Goal: Task Accomplishment & Management: Complete application form

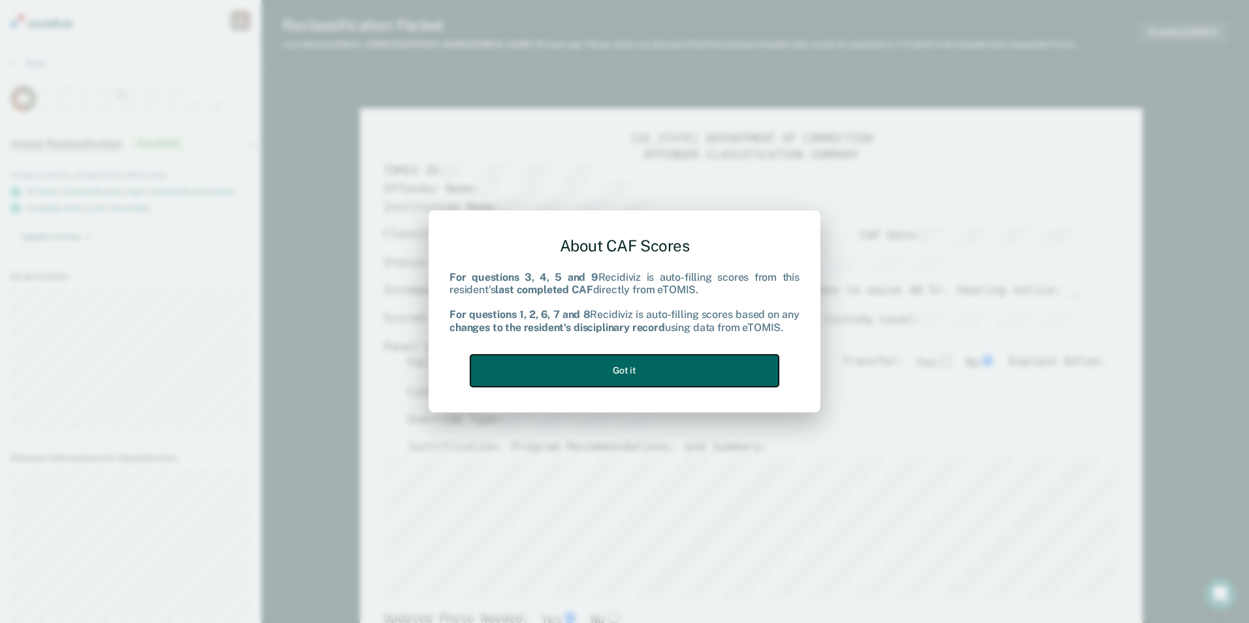
click at [666, 363] on button "Got it" at bounding box center [624, 371] width 308 height 32
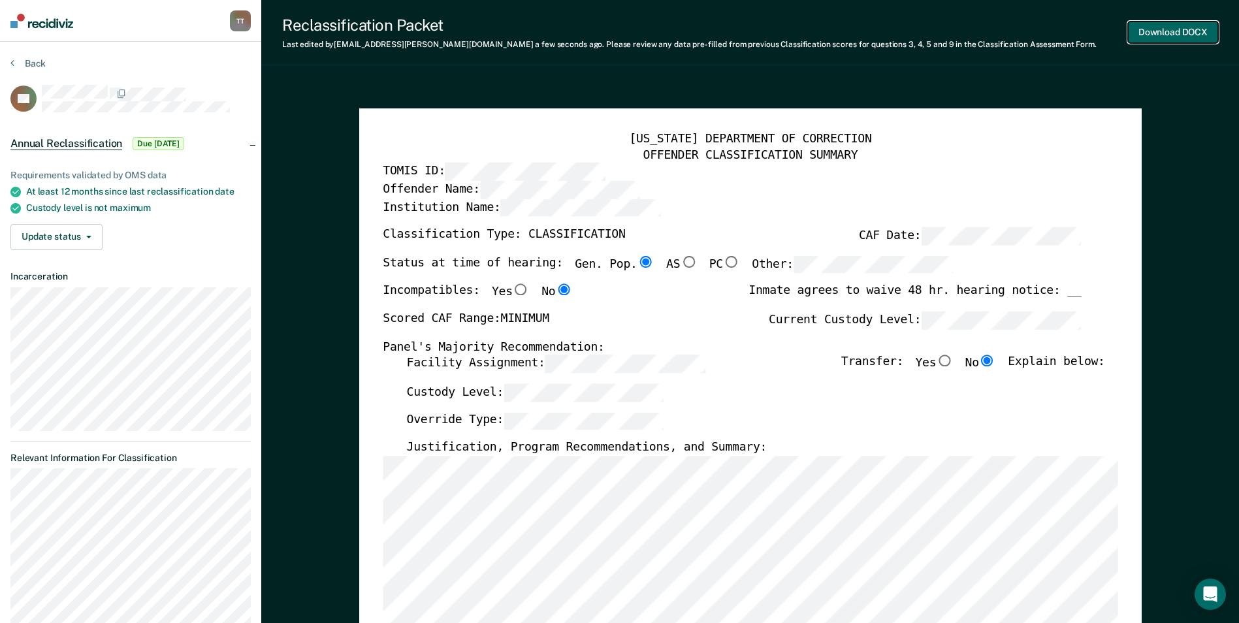
click at [1165, 31] on button "Download DOCX" at bounding box center [1173, 33] width 90 height 22
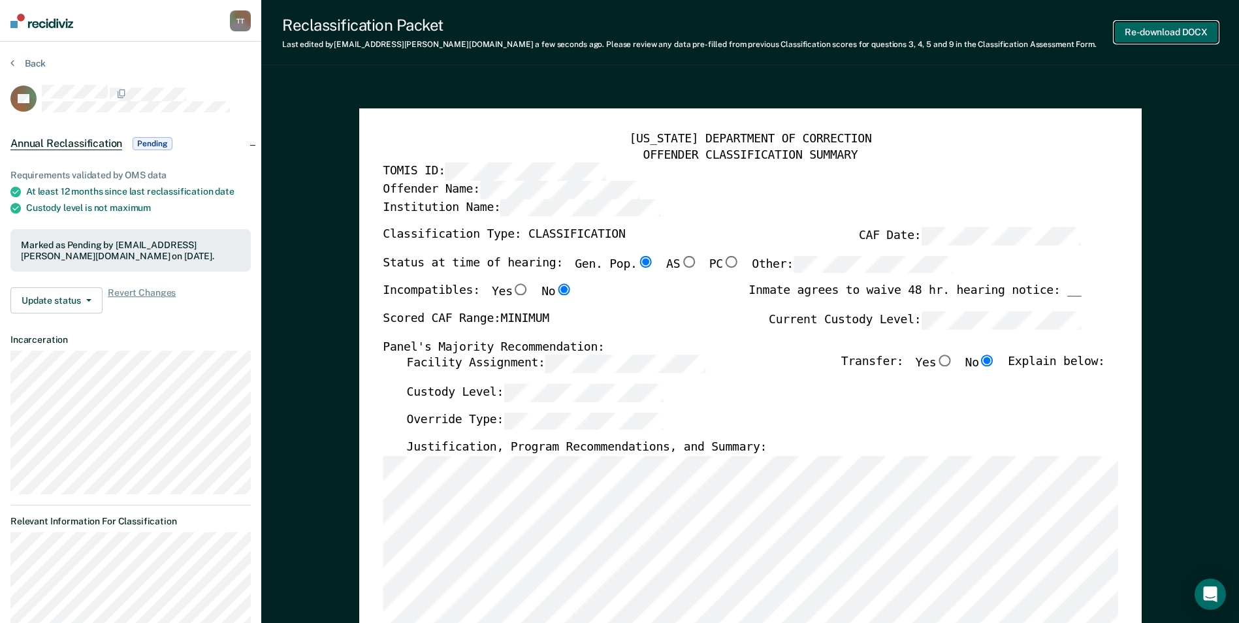
click at [1147, 30] on button "Re-download DOCX" at bounding box center [1166, 33] width 104 height 22
click at [33, 61] on button "Back" at bounding box center [27, 63] width 35 height 12
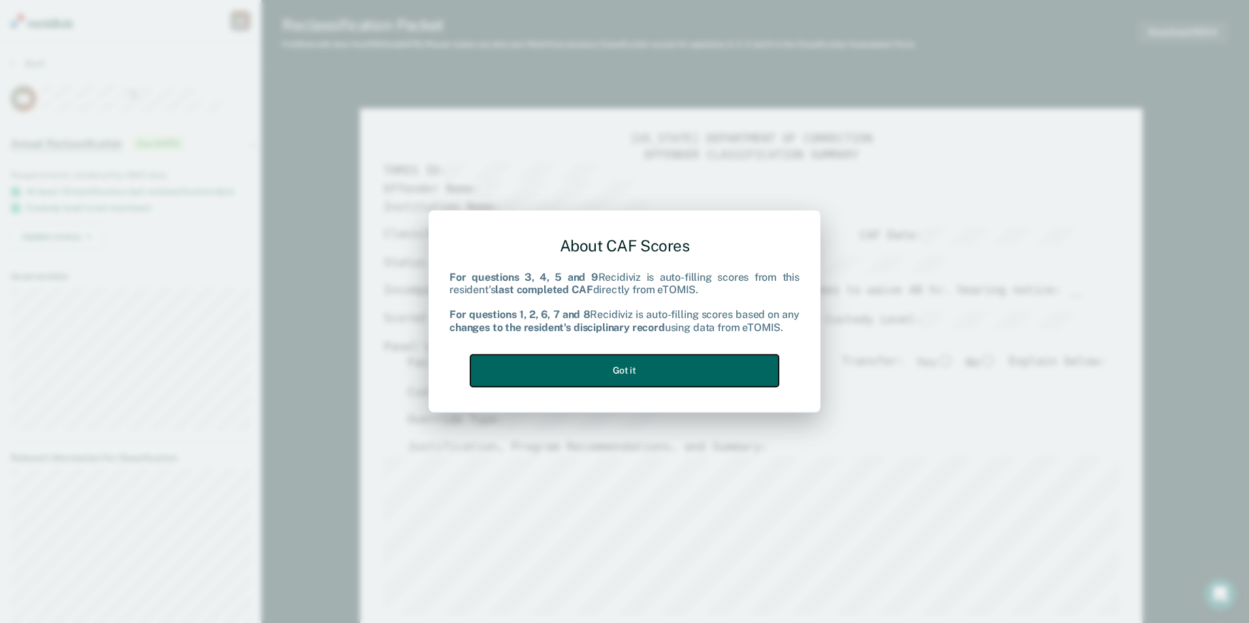
click at [699, 368] on button "Got it" at bounding box center [624, 371] width 308 height 32
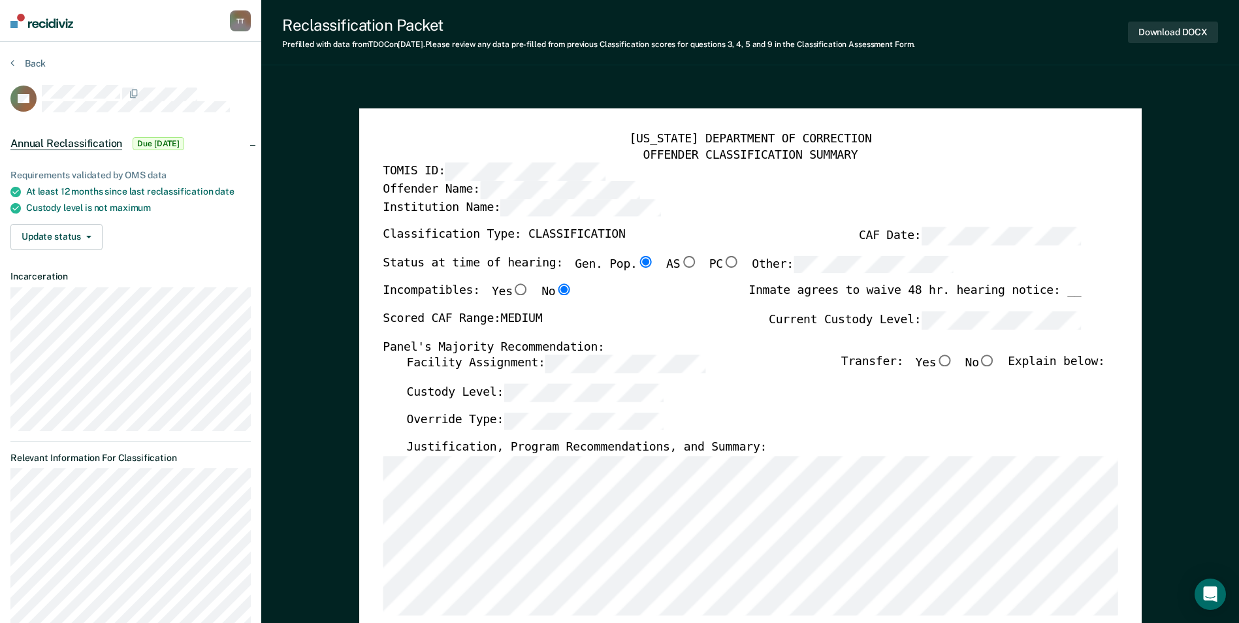
scroll to position [261, 0]
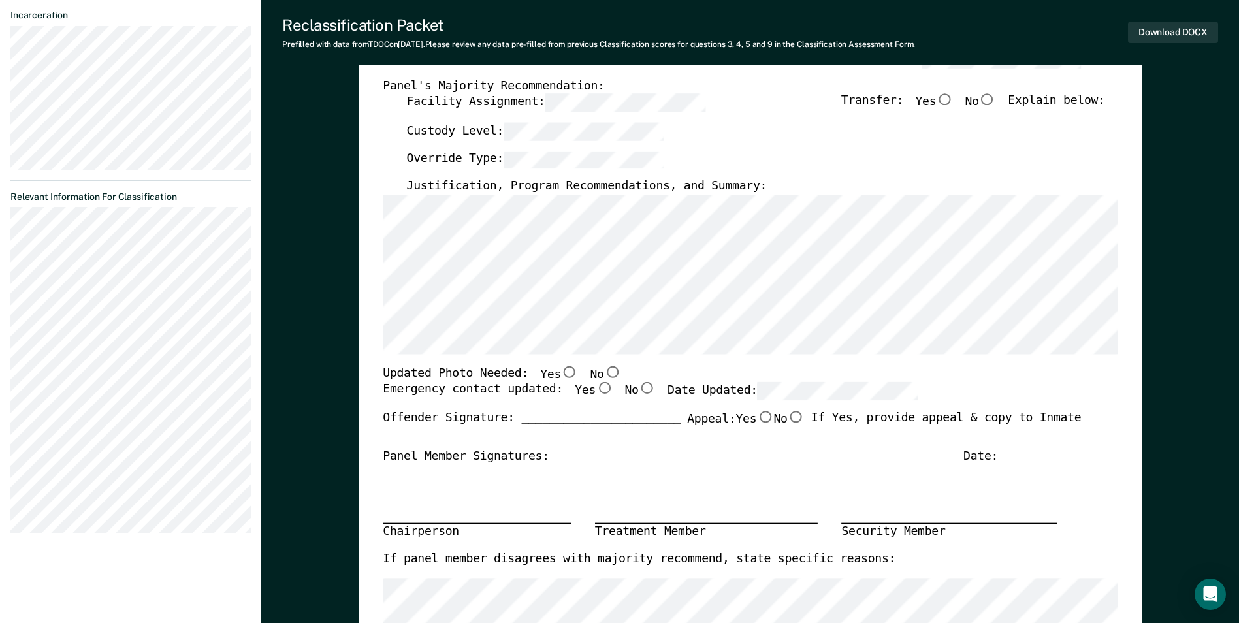
click at [561, 372] on input "Yes" at bounding box center [569, 372] width 17 height 12
type textarea "x"
radio input "true"
click at [596, 391] on input "Yes" at bounding box center [604, 389] width 17 height 12
type textarea "x"
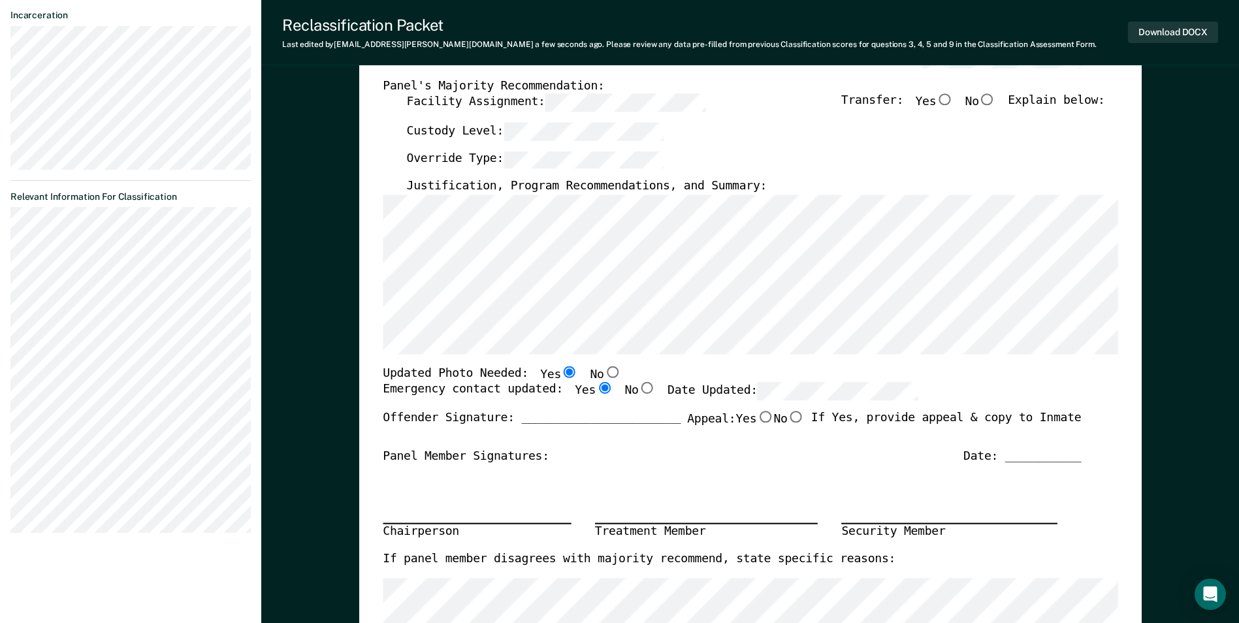
radio input "true"
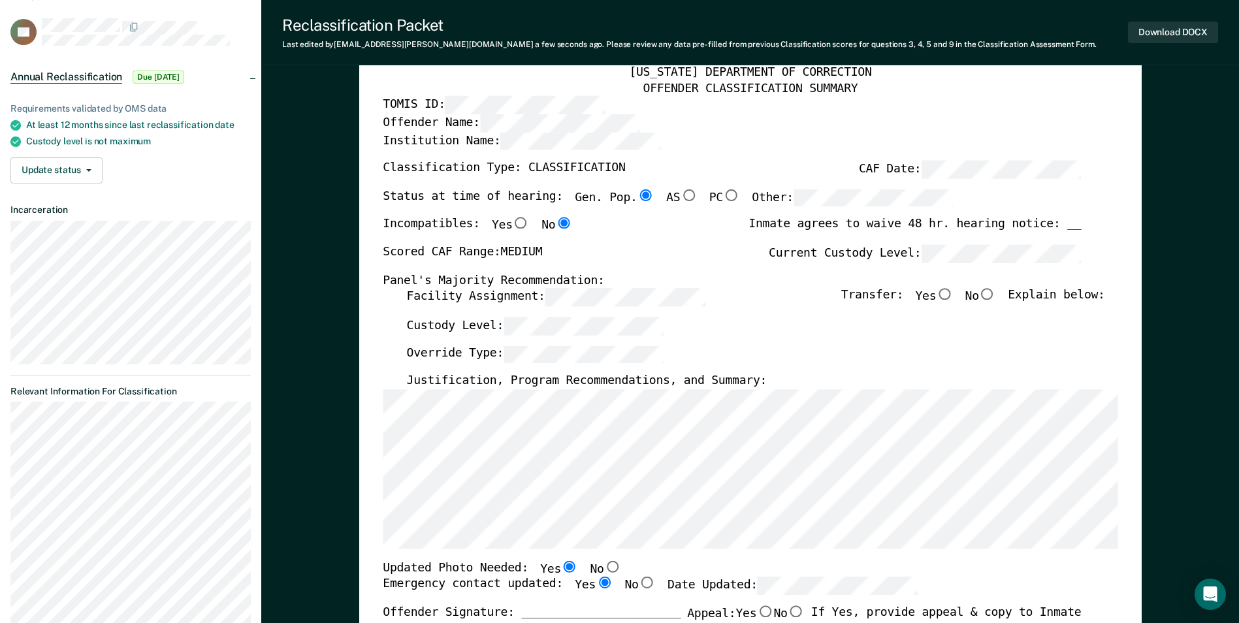
scroll to position [65, 0]
click at [996, 295] on input "No" at bounding box center [987, 296] width 17 height 12
type textarea "x"
radio input "true"
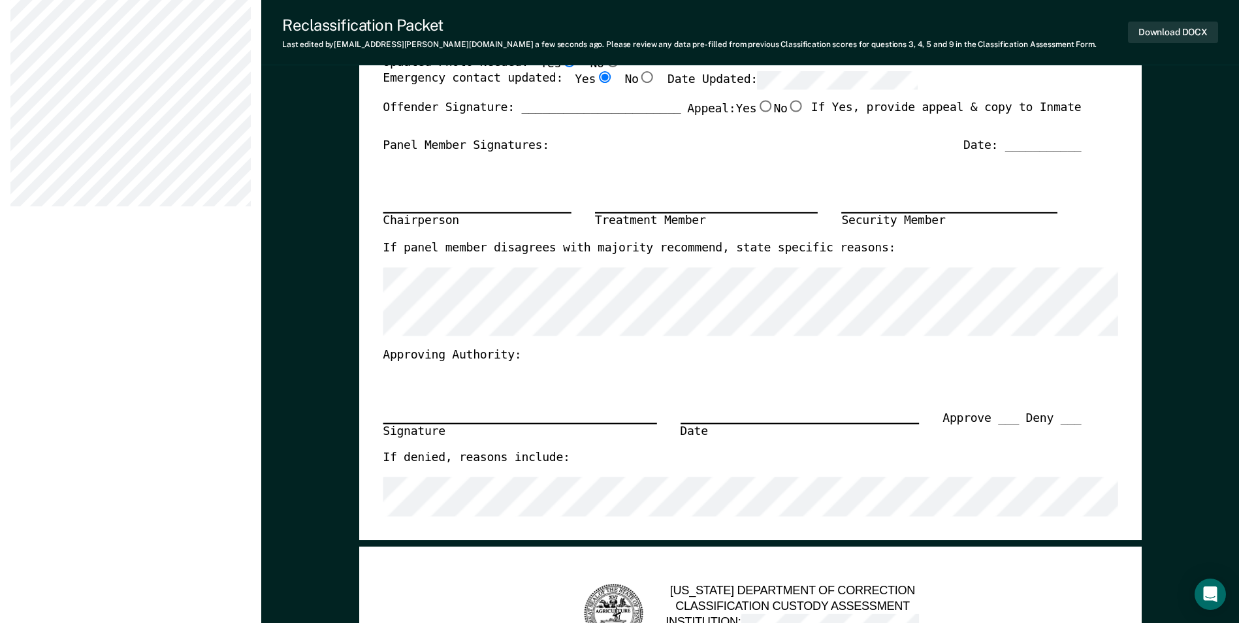
scroll to position [261, 0]
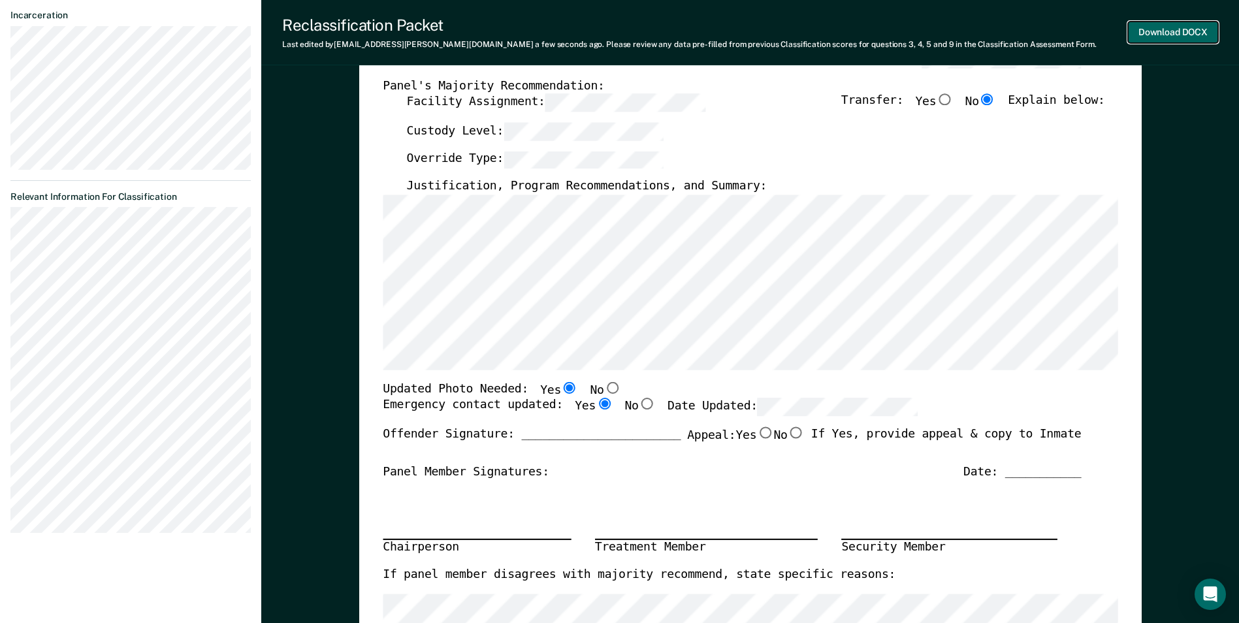
click at [1165, 31] on button "Download DOCX" at bounding box center [1173, 33] width 90 height 22
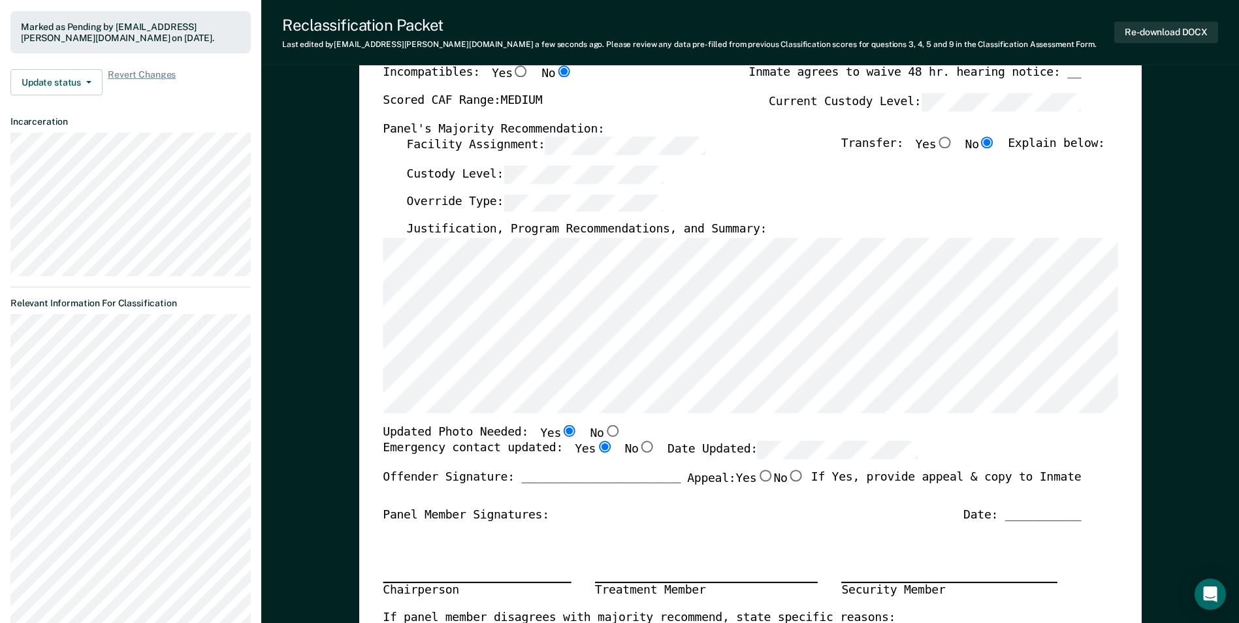
scroll to position [0, 0]
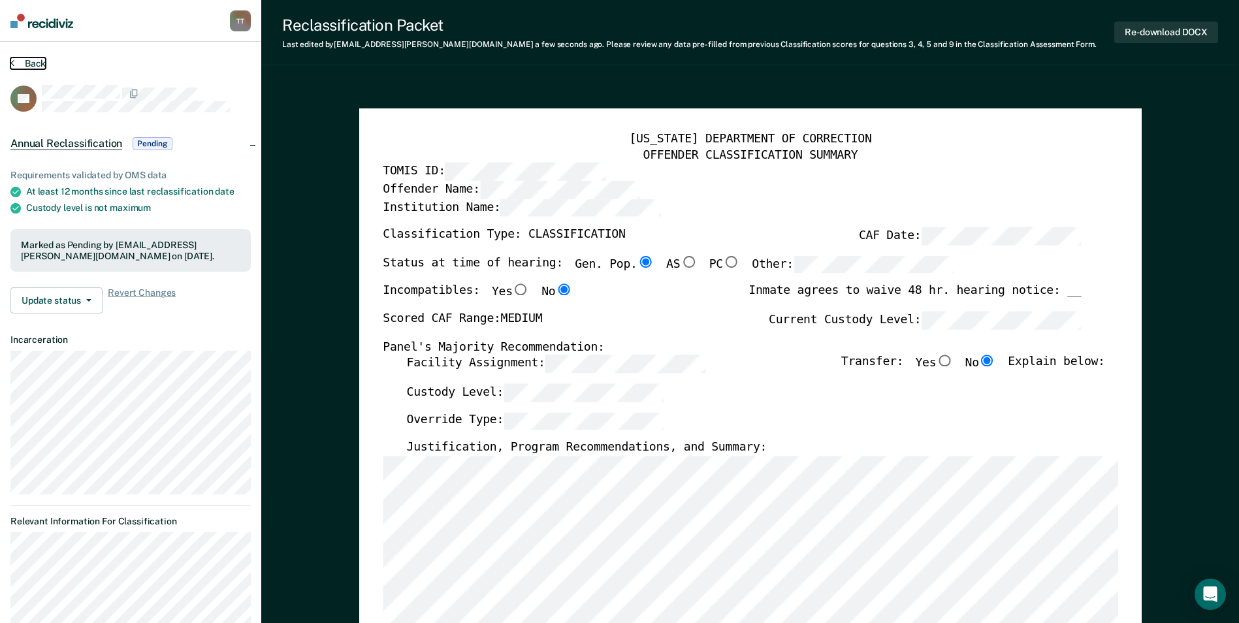
click at [29, 61] on button "Back" at bounding box center [27, 63] width 35 height 12
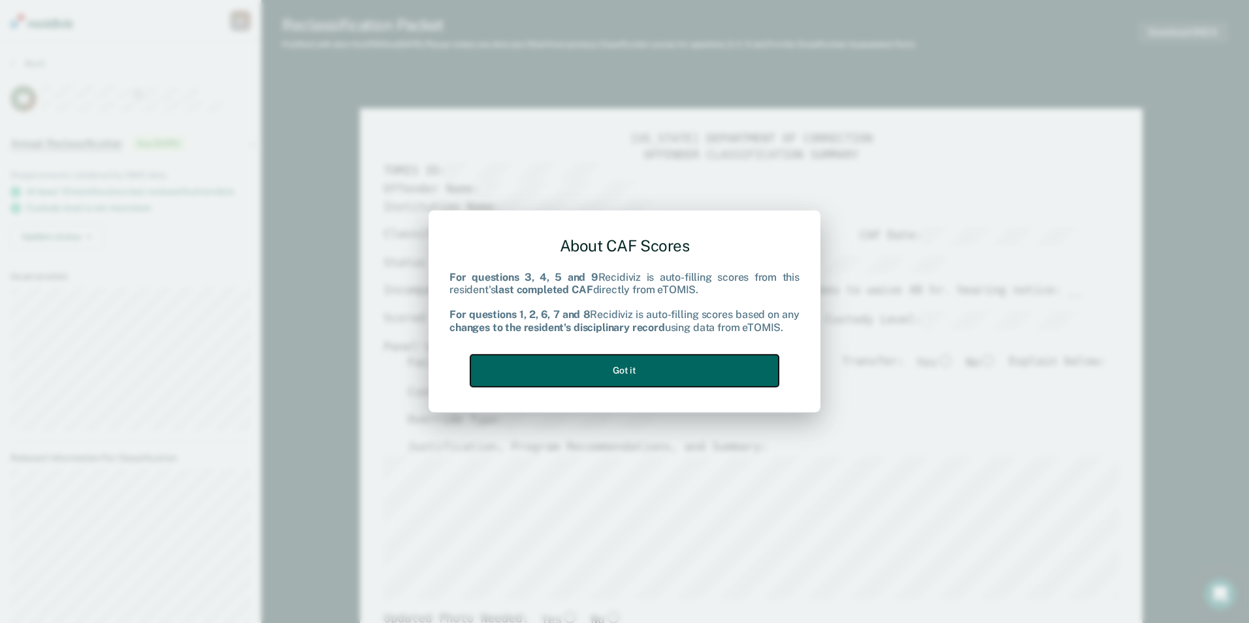
click at [622, 362] on button "Got it" at bounding box center [624, 371] width 308 height 32
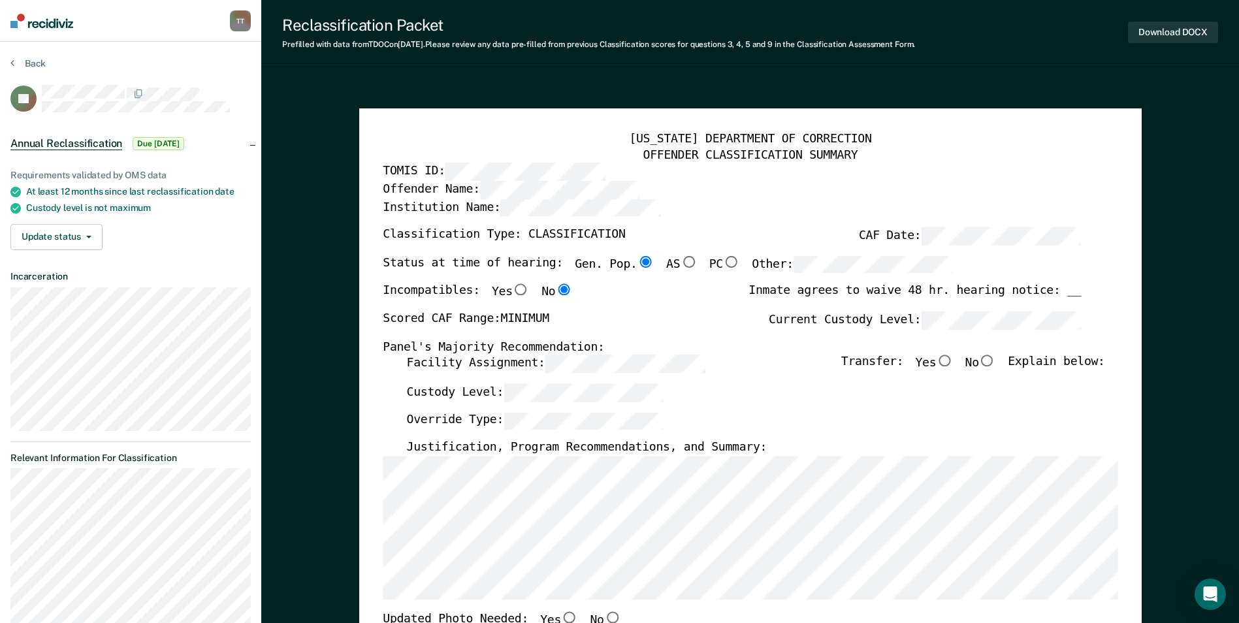
click at [995, 364] on input "No" at bounding box center [987, 361] width 17 height 12
type textarea "x"
radio input "true"
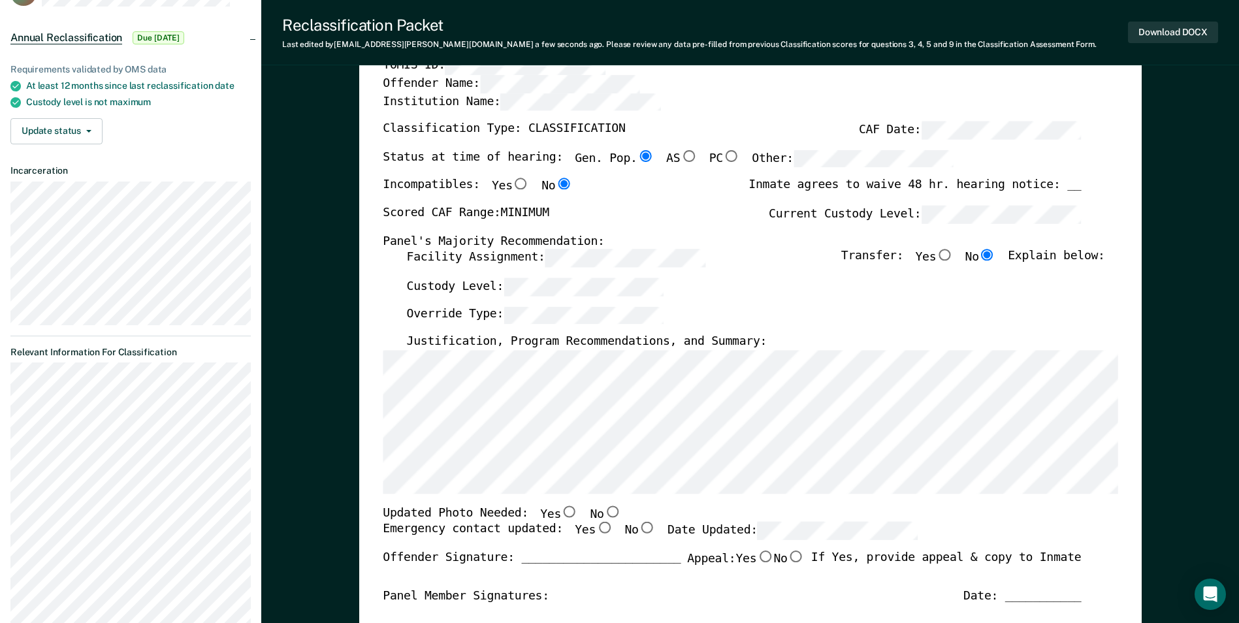
scroll to position [131, 0]
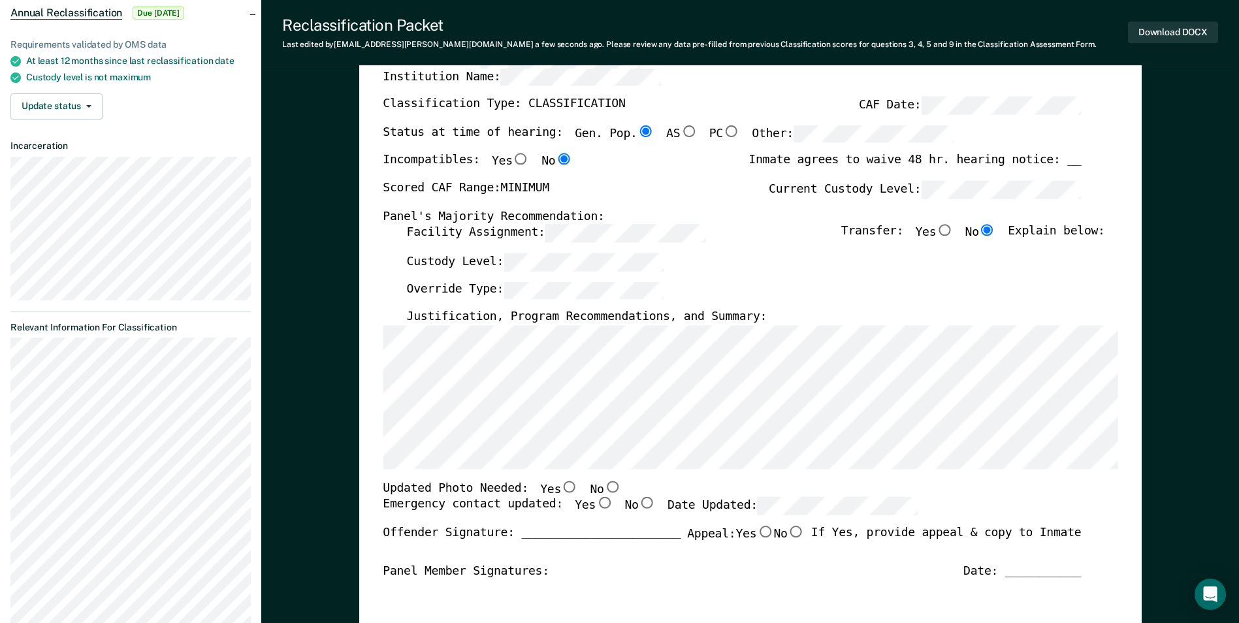
click at [604, 486] on input "No" at bounding box center [612, 487] width 17 height 12
type textarea "x"
radio input "true"
click at [596, 505] on input "Yes" at bounding box center [604, 504] width 17 height 12
type textarea "x"
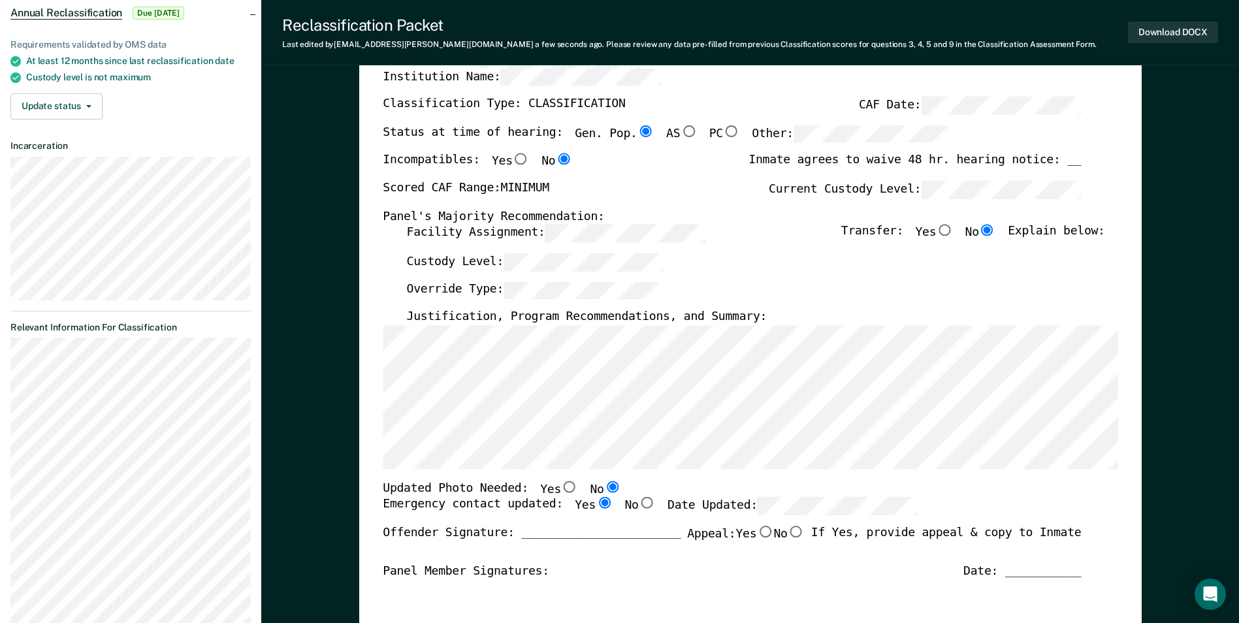
radio input "true"
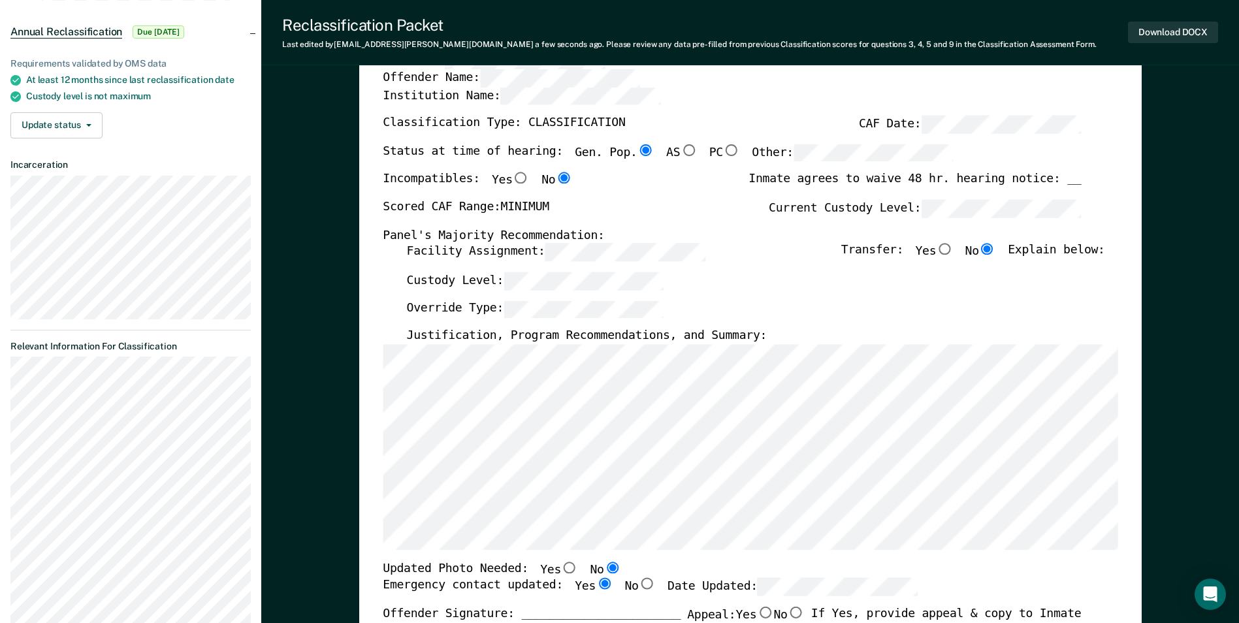
scroll to position [196, 0]
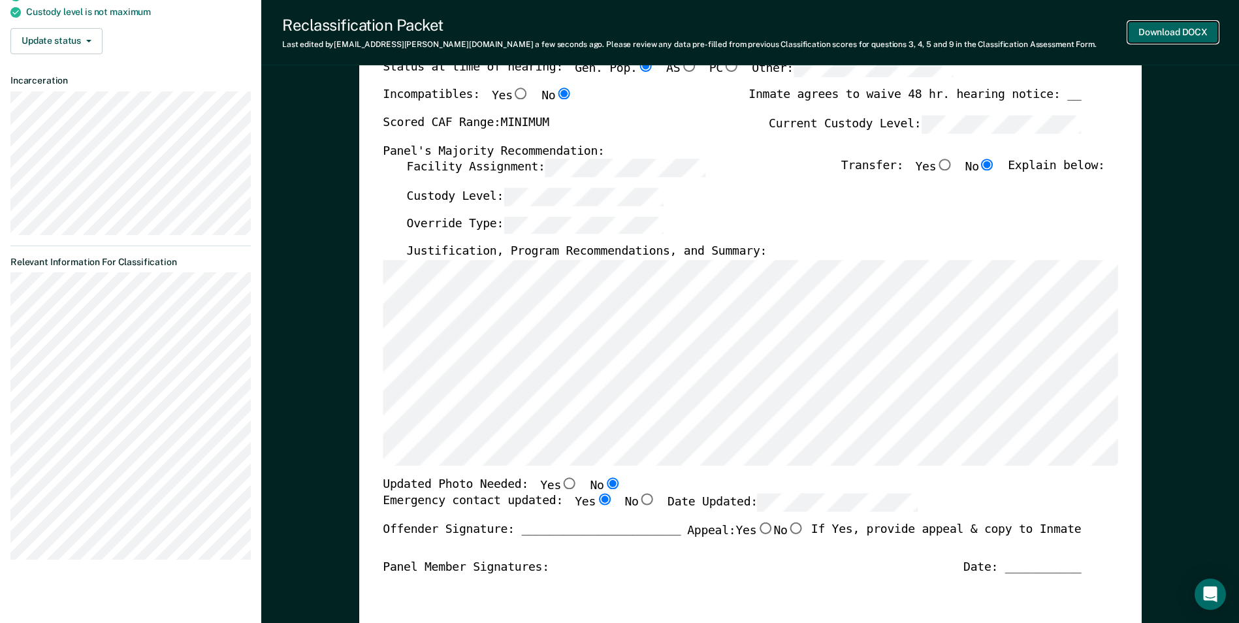
click at [1158, 30] on button "Download DOCX" at bounding box center [1173, 33] width 90 height 22
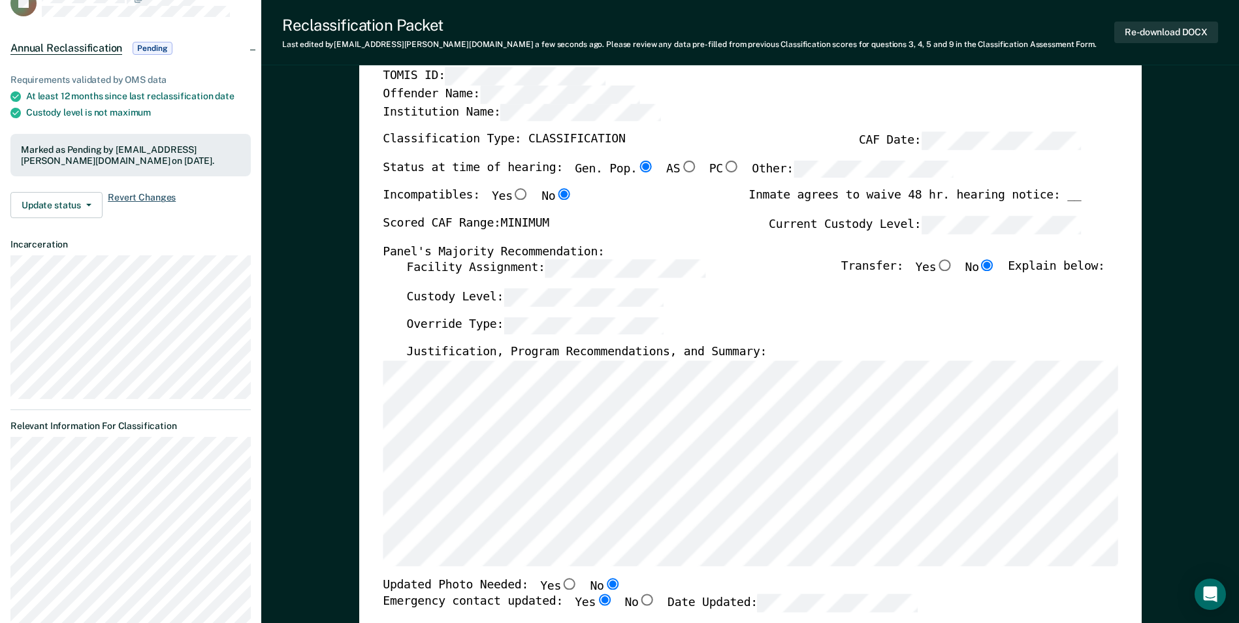
scroll to position [0, 0]
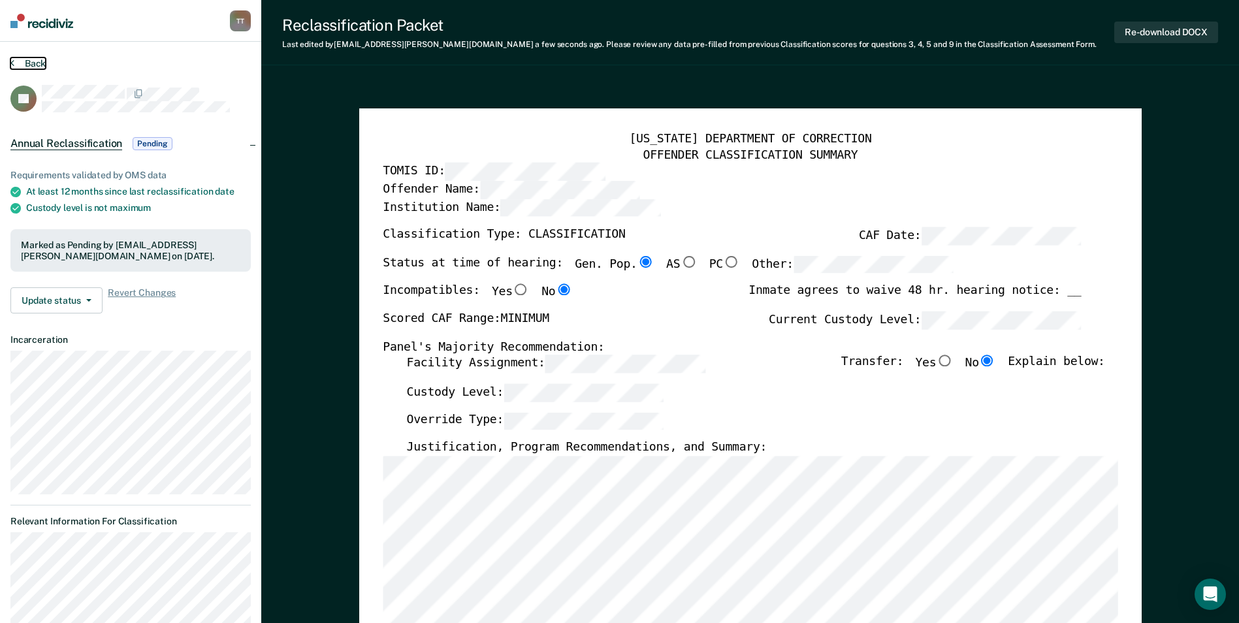
click at [39, 64] on button "Back" at bounding box center [27, 63] width 35 height 12
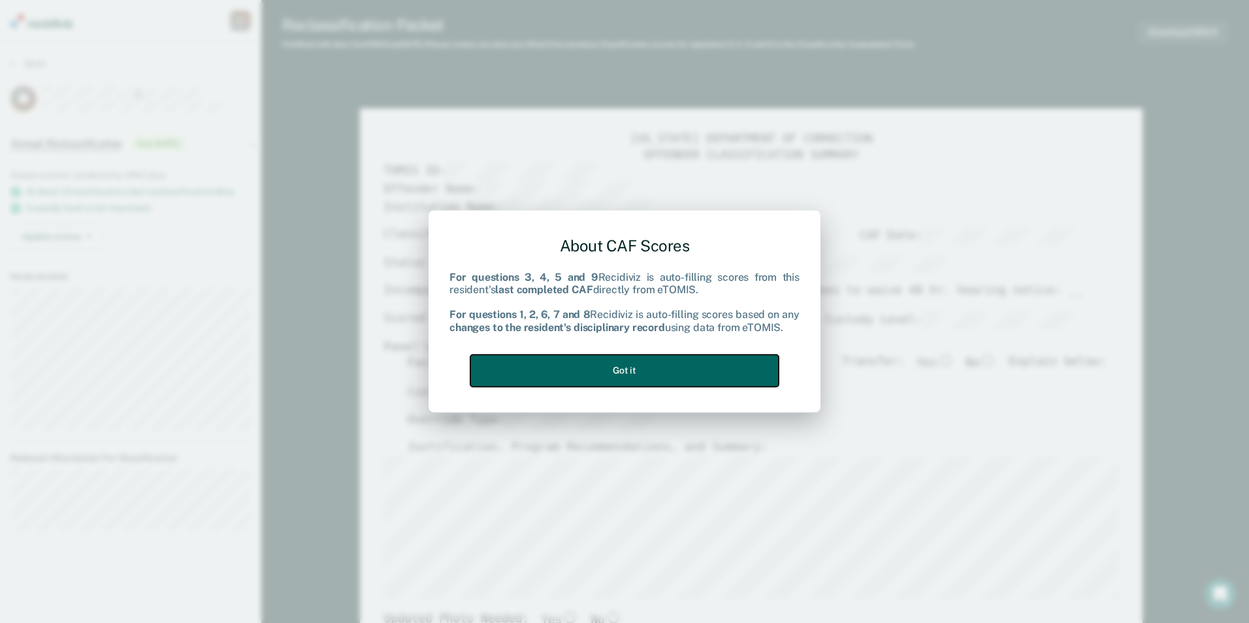
click at [623, 368] on button "Got it" at bounding box center [624, 371] width 308 height 32
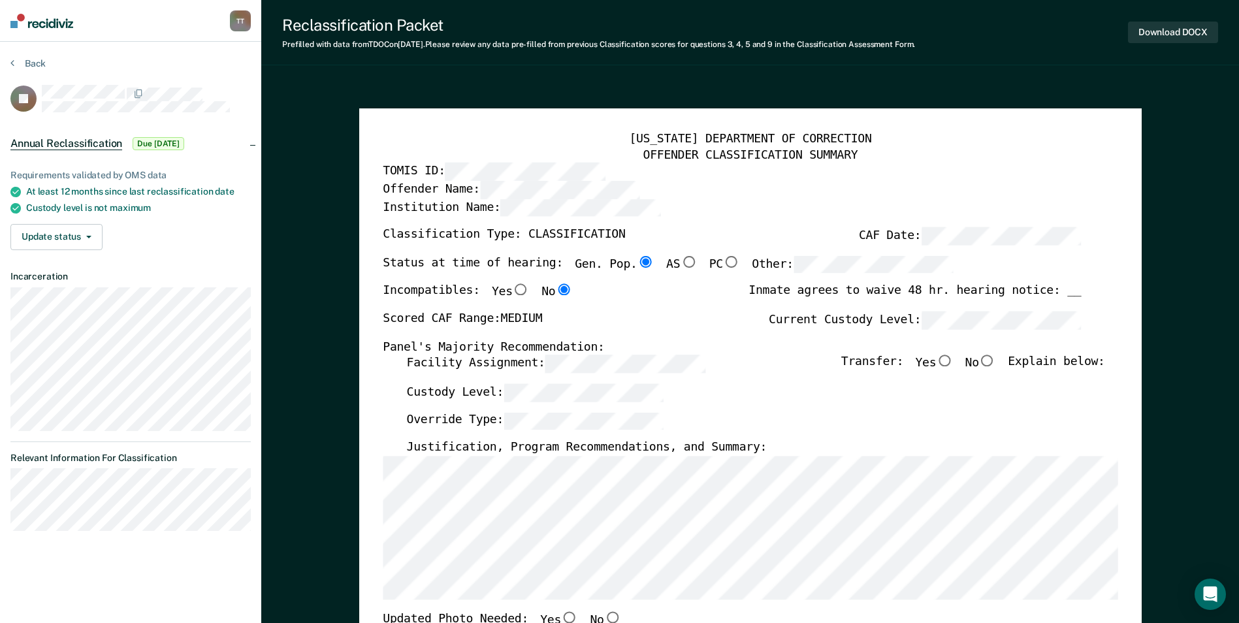
click at [996, 364] on input "No" at bounding box center [987, 361] width 17 height 12
type textarea "x"
radio input "true"
click at [996, 363] on input "No" at bounding box center [987, 361] width 17 height 12
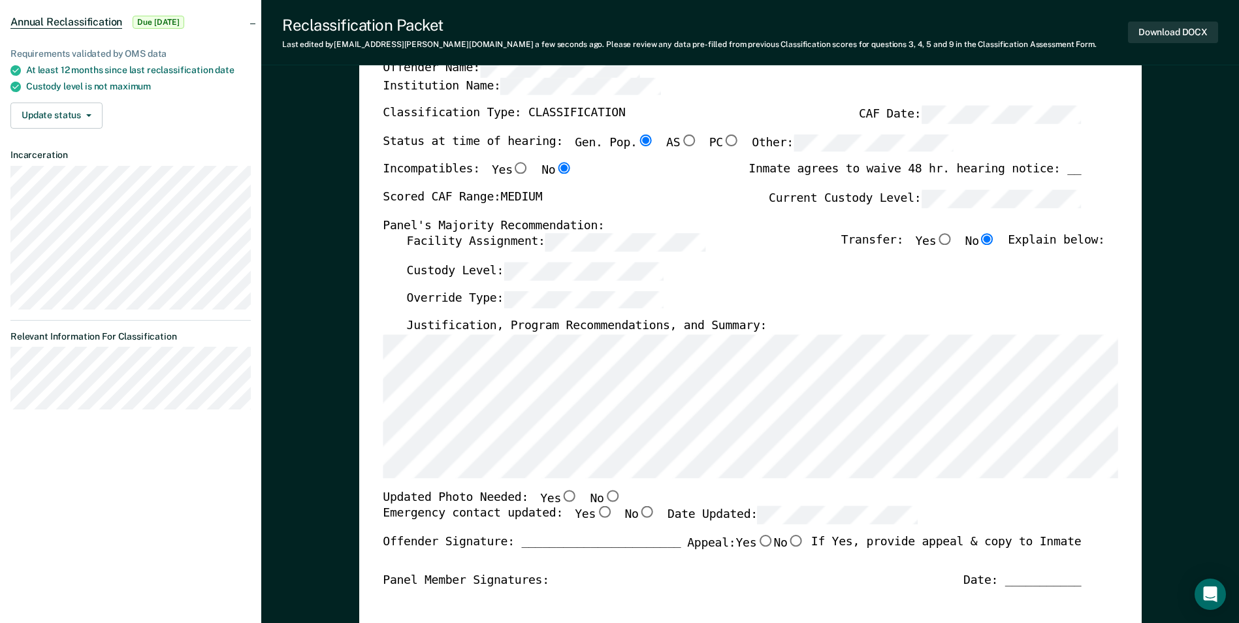
scroll to position [196, 0]
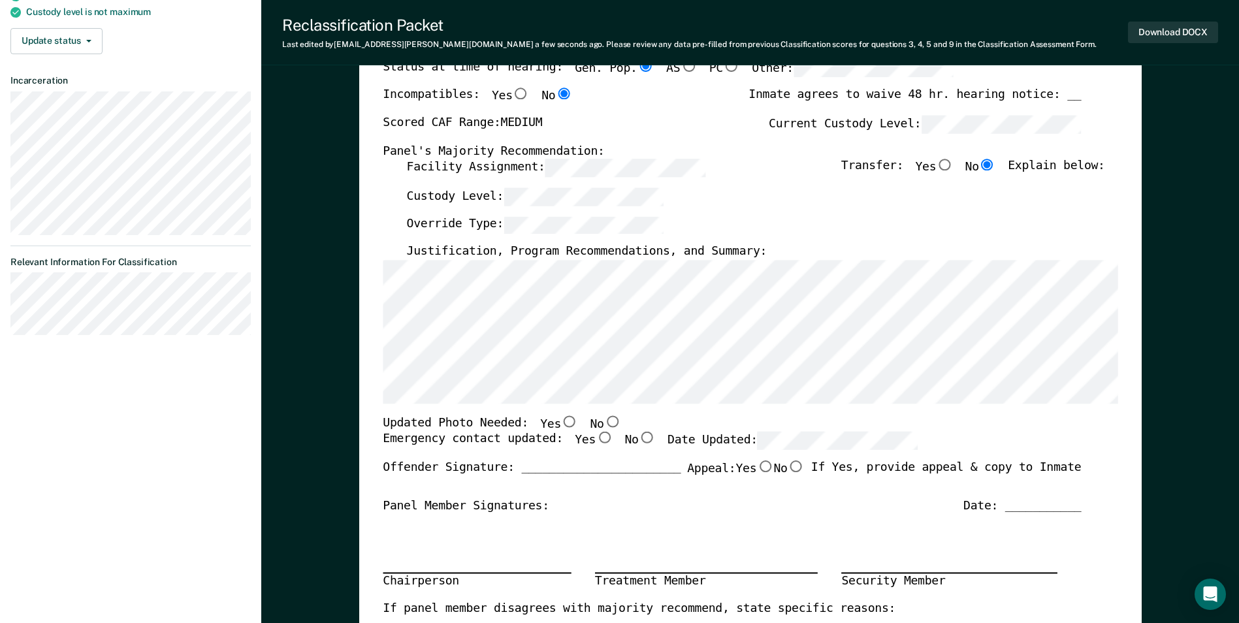
click at [604, 423] on input "No" at bounding box center [612, 421] width 17 height 12
type textarea "x"
radio input "true"
click at [596, 438] on input "Yes" at bounding box center [604, 438] width 17 height 12
type textarea "x"
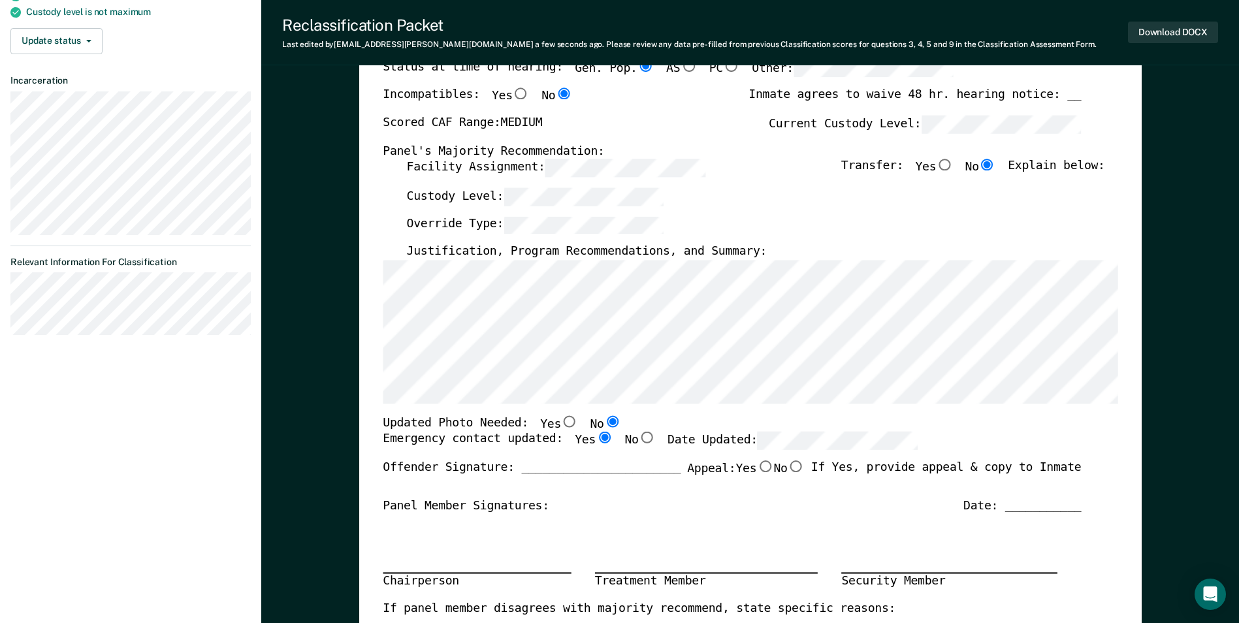
radio input "true"
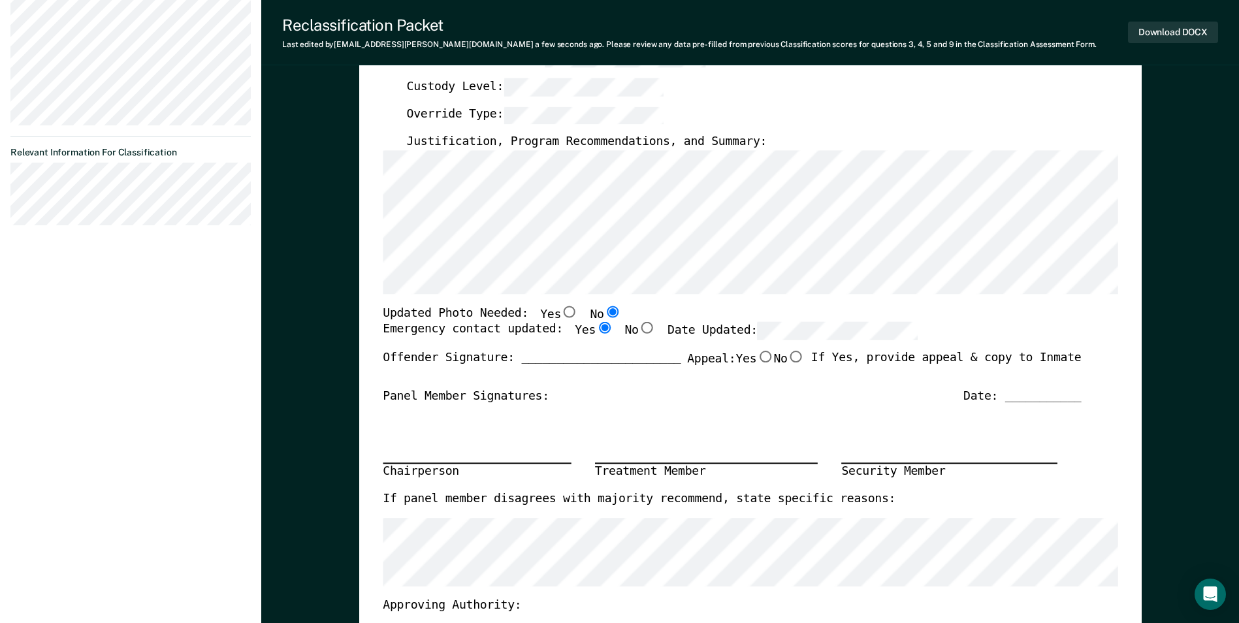
scroll to position [142, 0]
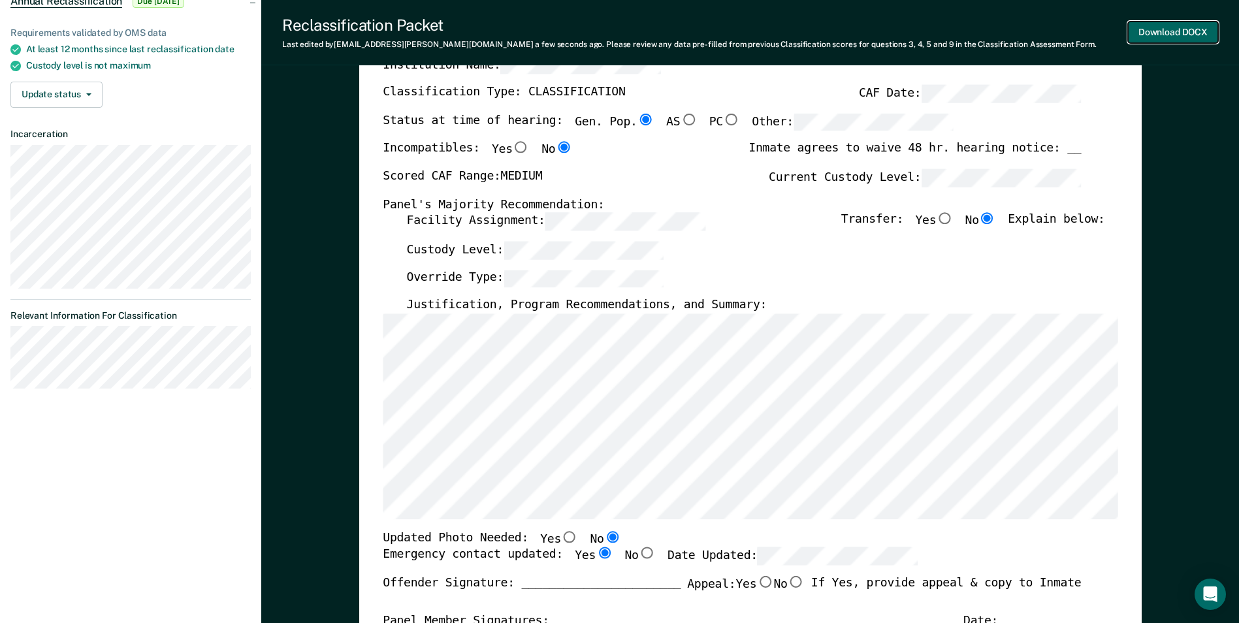
click at [1158, 29] on button "Download DOCX" at bounding box center [1173, 33] width 90 height 22
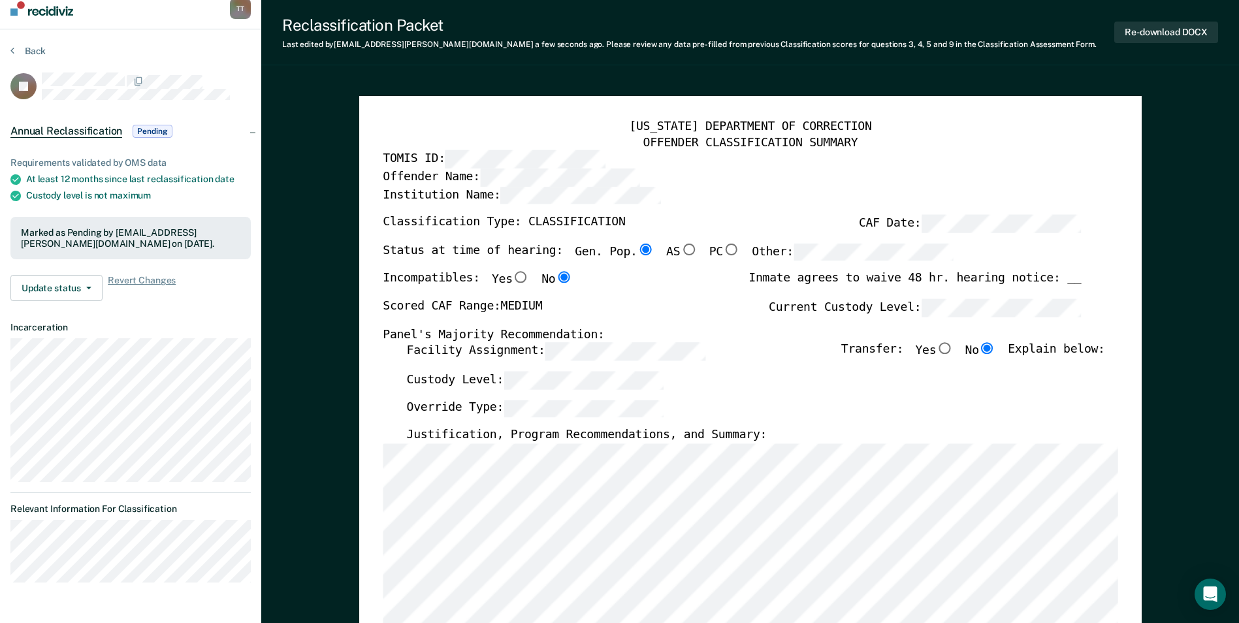
scroll to position [0, 0]
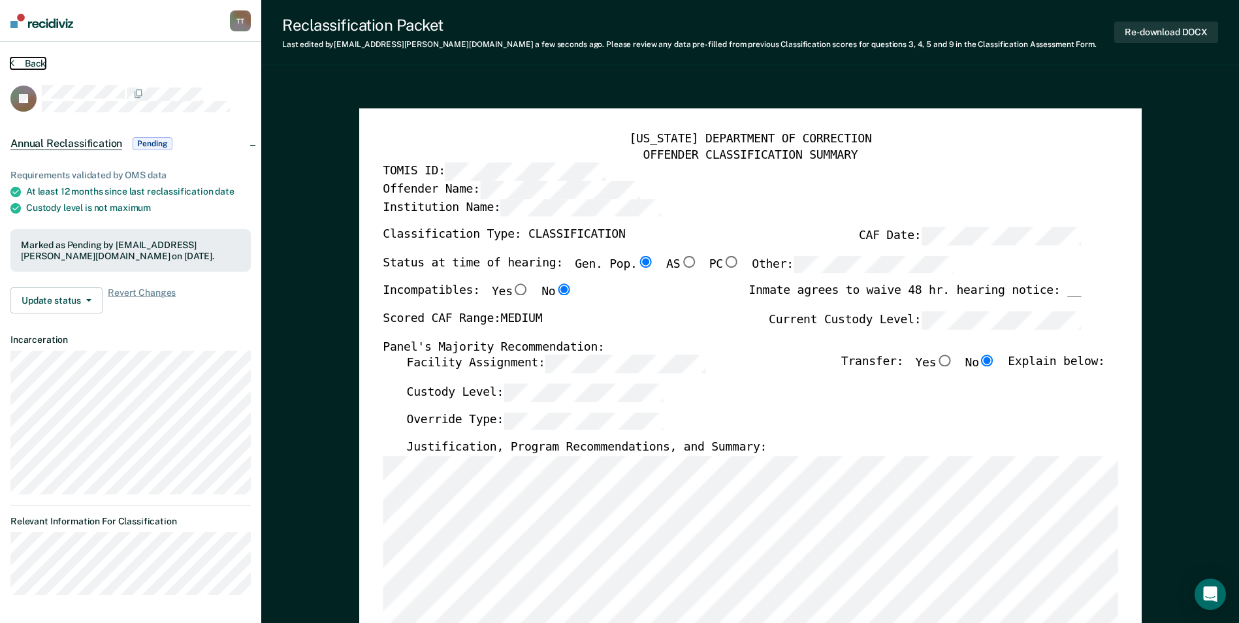
click at [33, 62] on button "Back" at bounding box center [27, 63] width 35 height 12
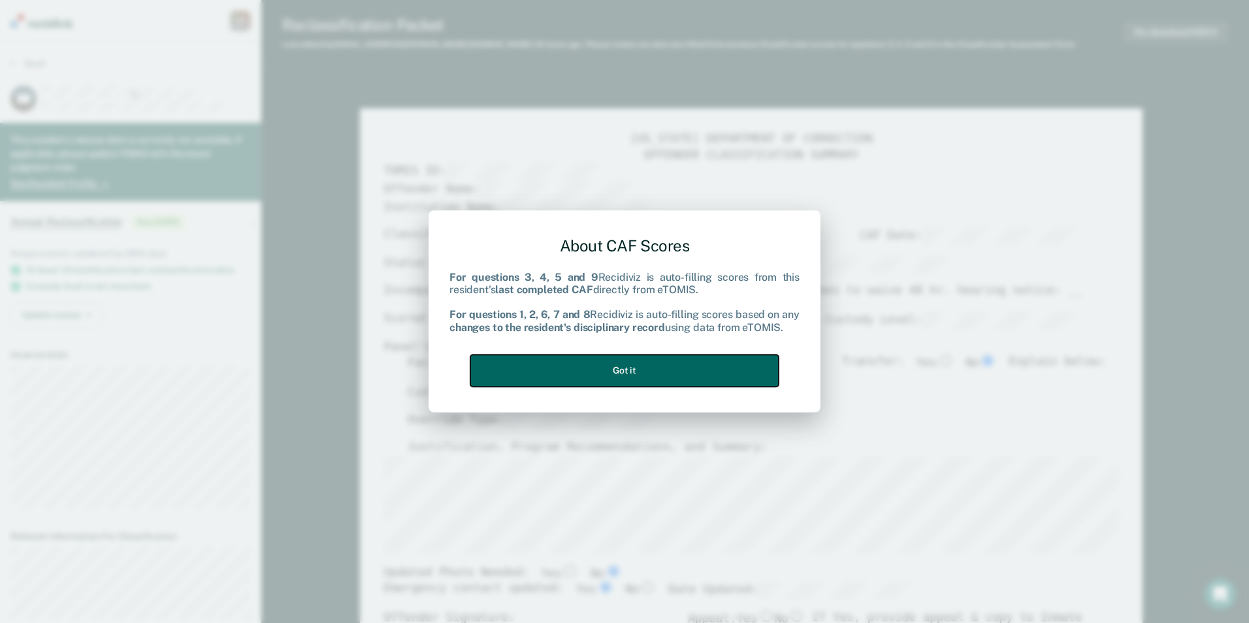
click at [663, 374] on button "Got it" at bounding box center [624, 371] width 308 height 32
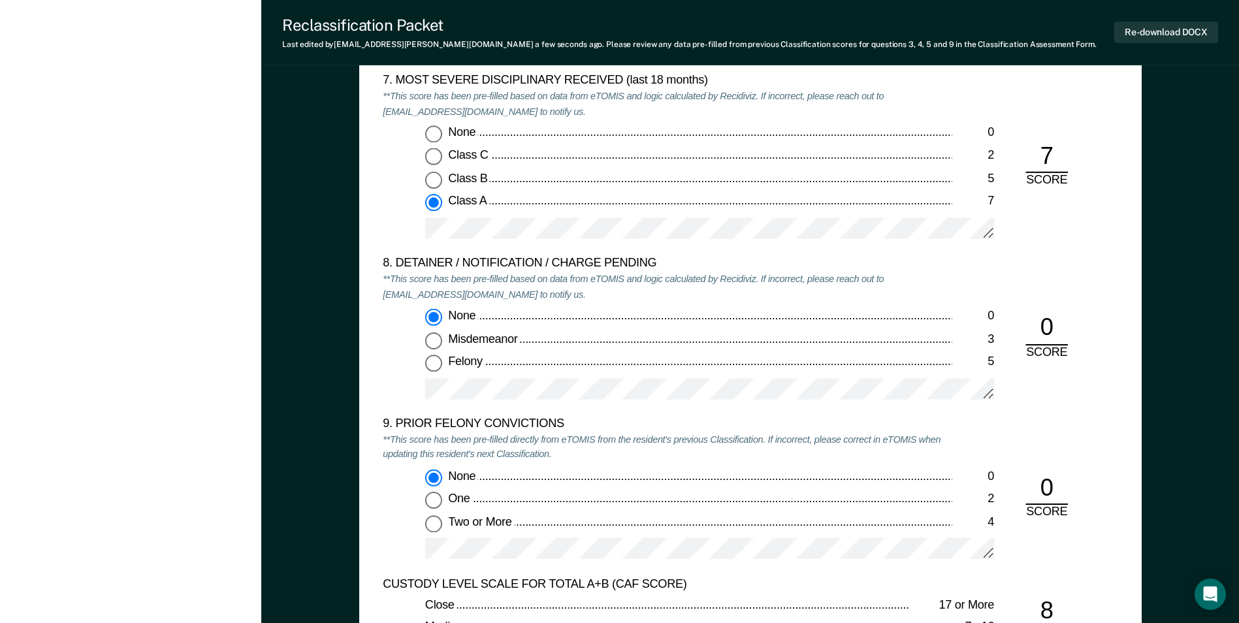
scroll to position [2417, 0]
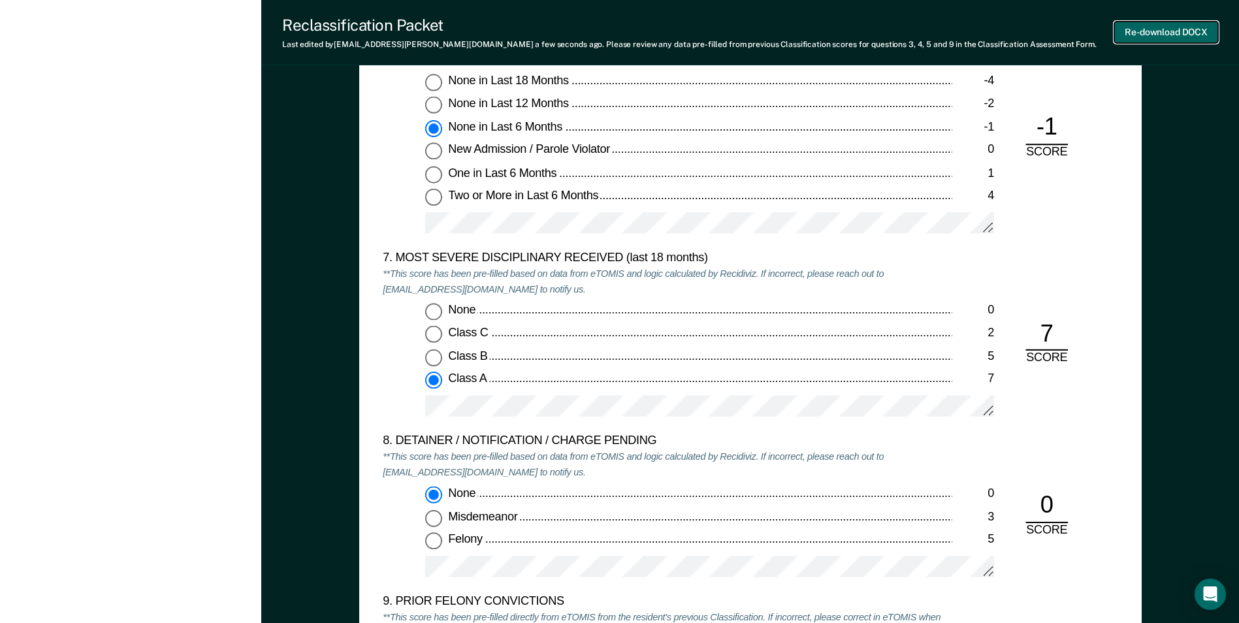
click at [1160, 33] on button "Re-download DOCX" at bounding box center [1166, 33] width 104 height 22
type textarea "x"
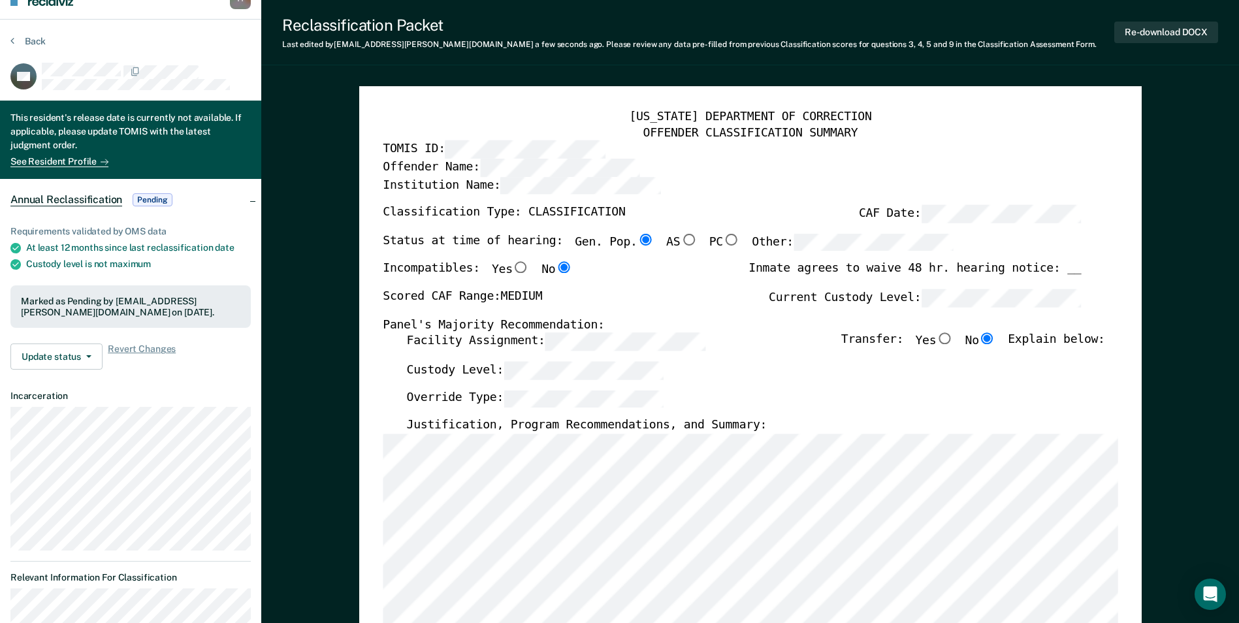
scroll to position [0, 0]
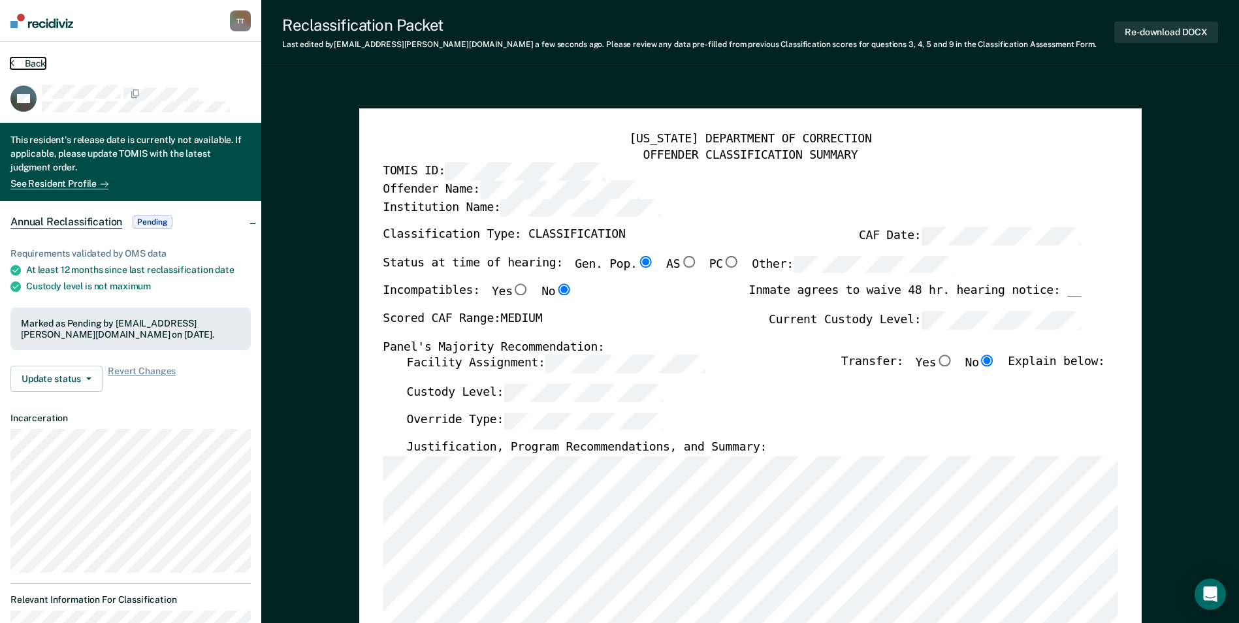
click at [36, 63] on button "Back" at bounding box center [27, 63] width 35 height 12
